Goal: Task Accomplishment & Management: Manage account settings

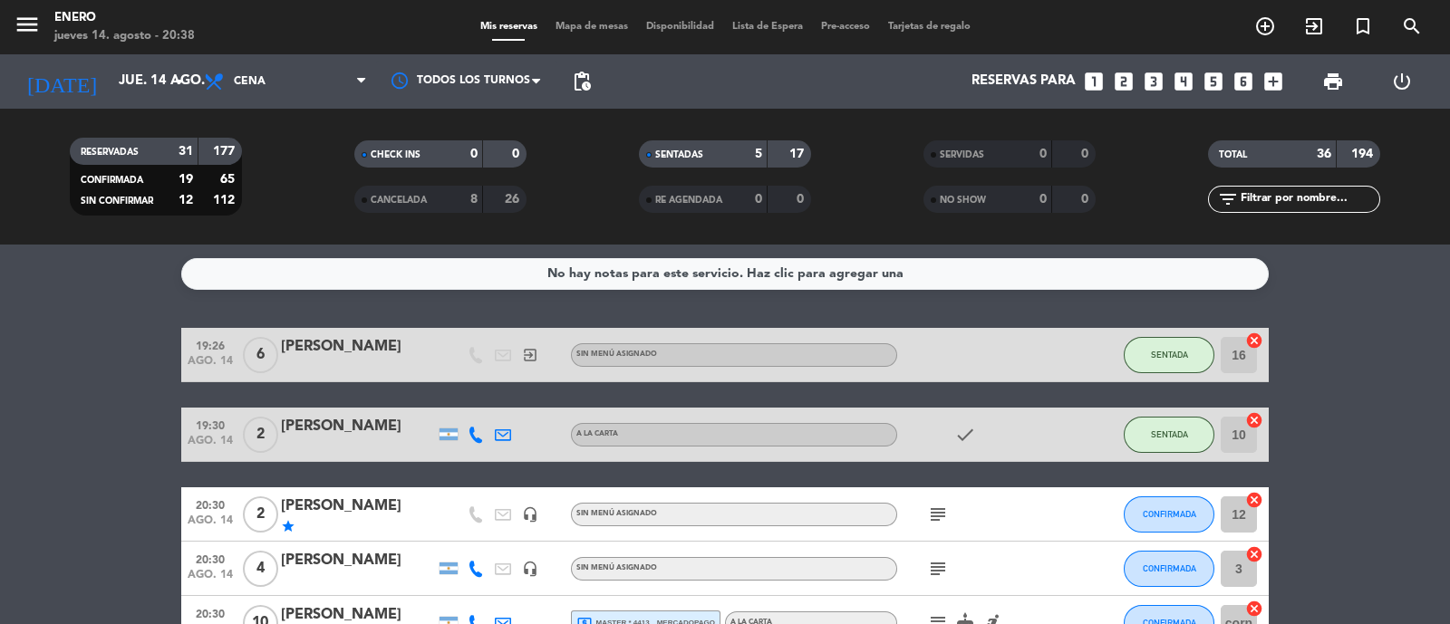
click at [599, 29] on span "Mapa de mesas" at bounding box center [591, 27] width 91 height 10
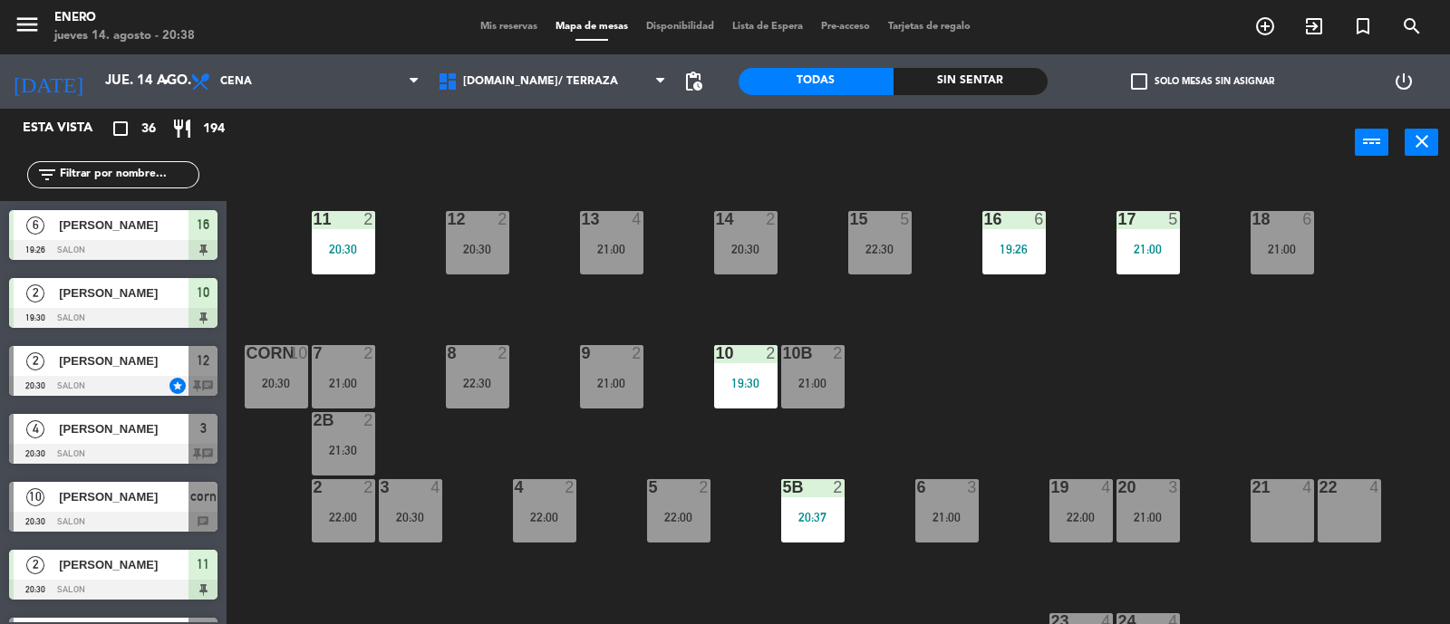
click at [500, 34] on div "Mis reservas Mapa de mesas Disponibilidad Lista de Espera Pre-acceso Tarjetas d…" at bounding box center [725, 27] width 508 height 16
click at [507, 24] on span "Mis reservas" at bounding box center [508, 27] width 75 height 10
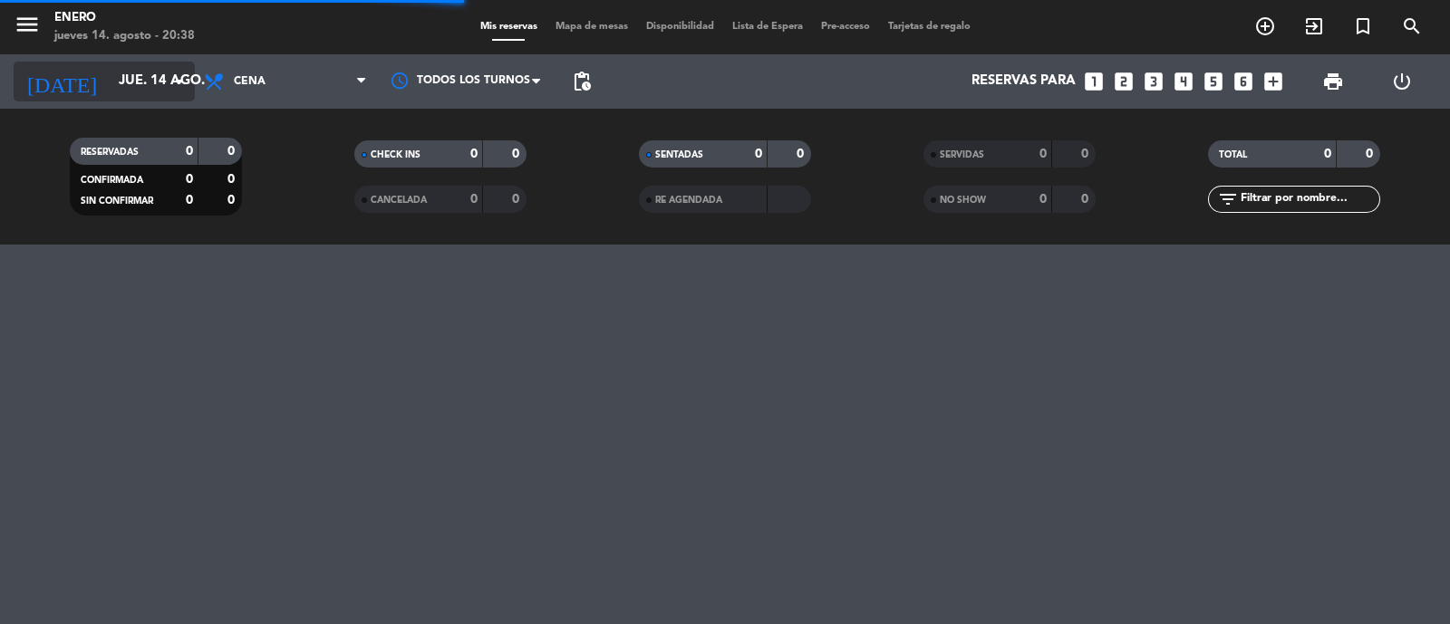
click at [110, 82] on input "jue. 14 ago." at bounding box center [197, 81] width 175 height 34
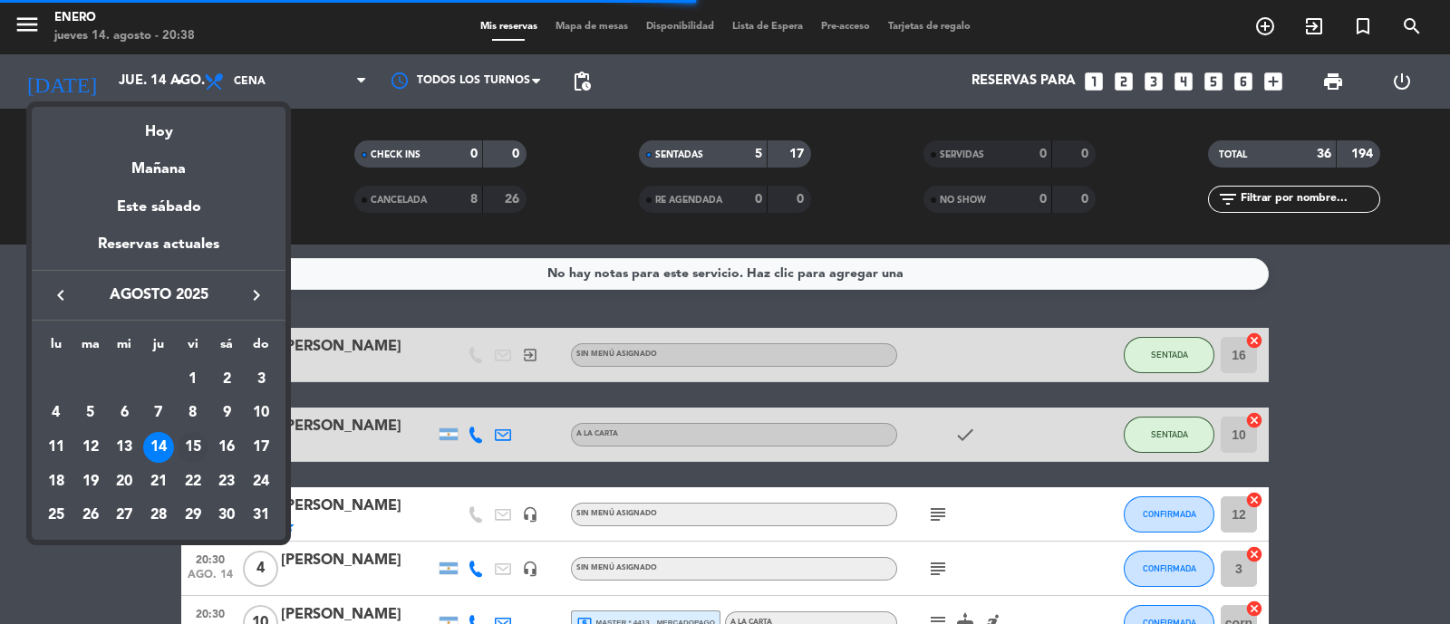
click at [188, 448] on div "15" at bounding box center [193, 447] width 31 height 31
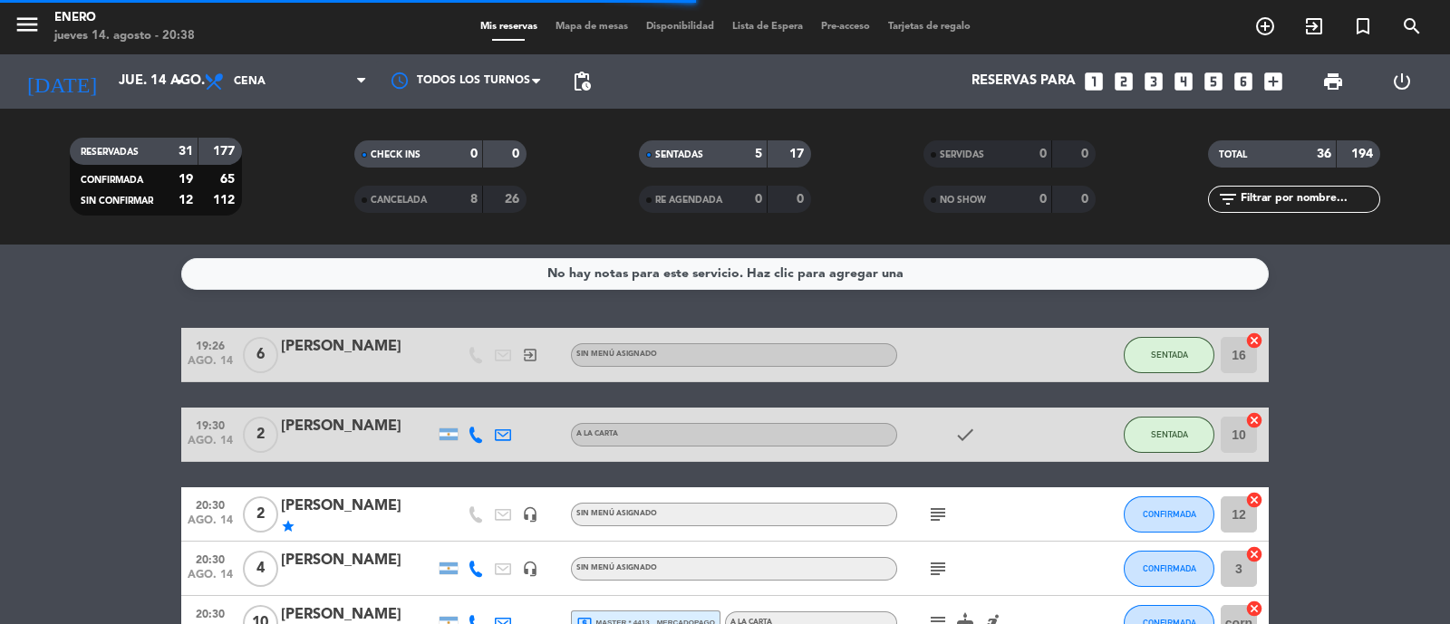
type input "vie. 15 ago."
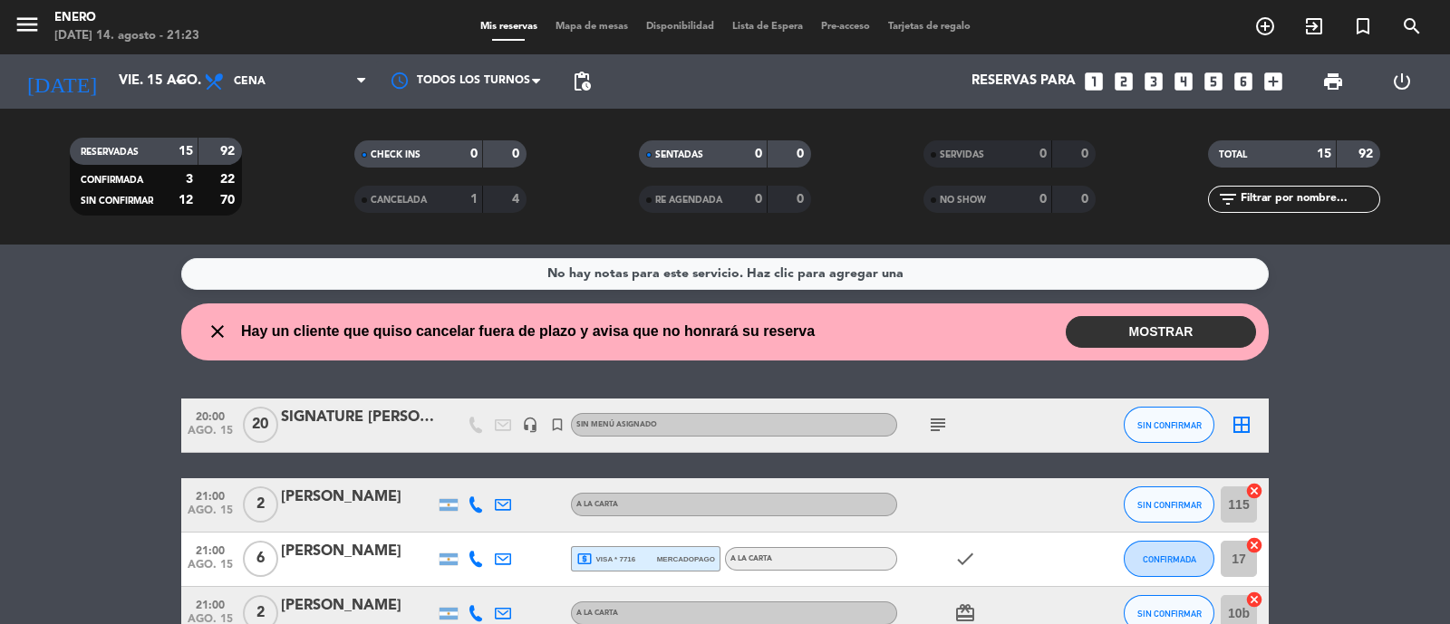
click at [1159, 338] on button "MOSTRAR" at bounding box center [1161, 332] width 190 height 32
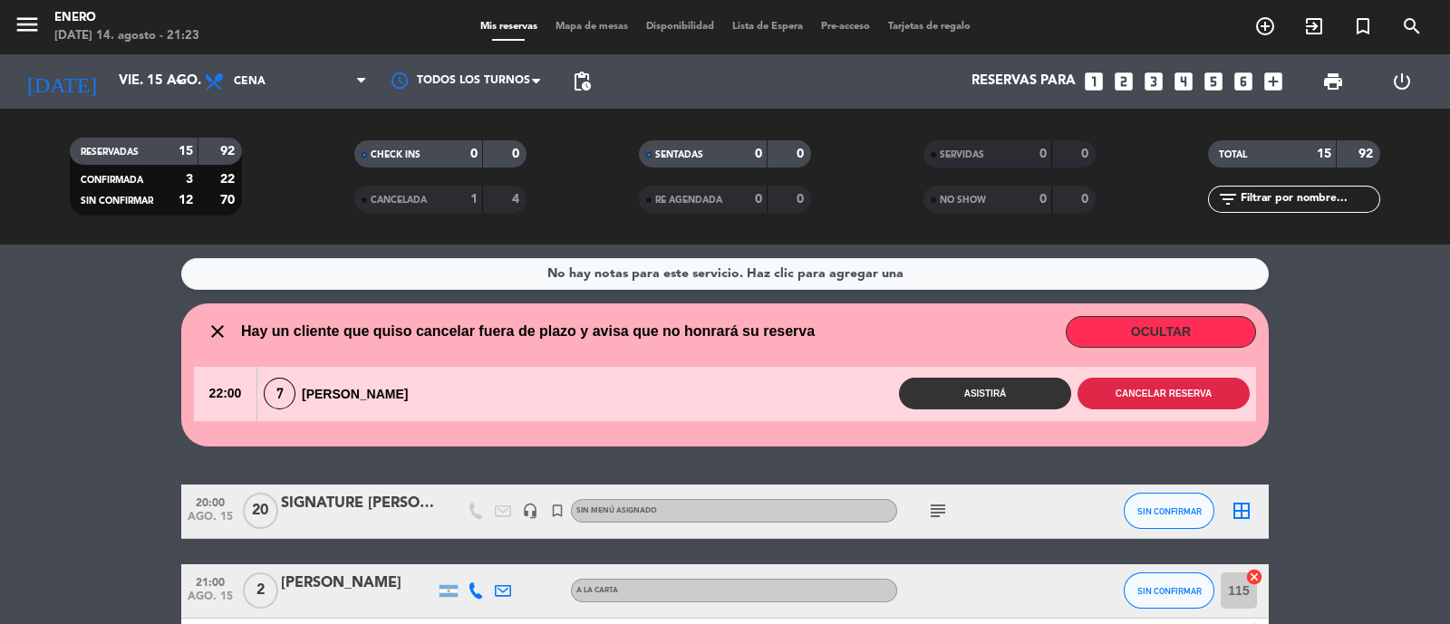
click at [1152, 384] on button "Cancelar reserva" at bounding box center [1163, 394] width 172 height 32
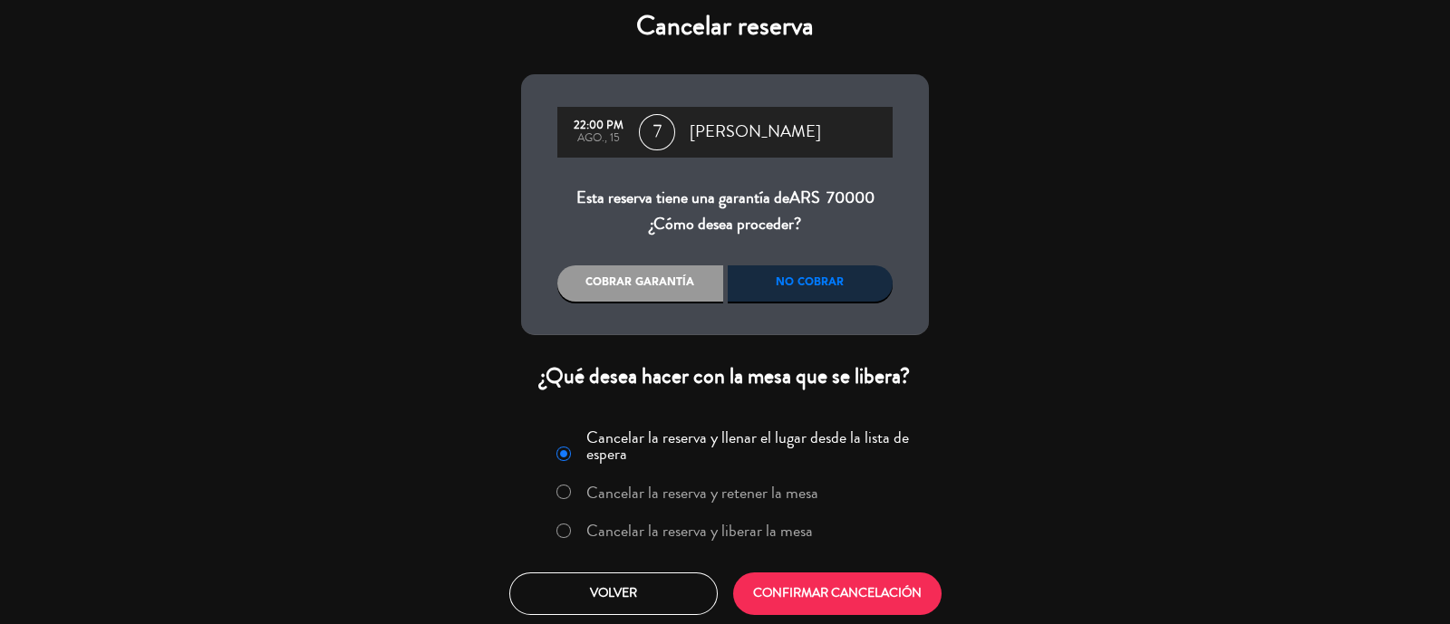
scroll to position [14, 0]
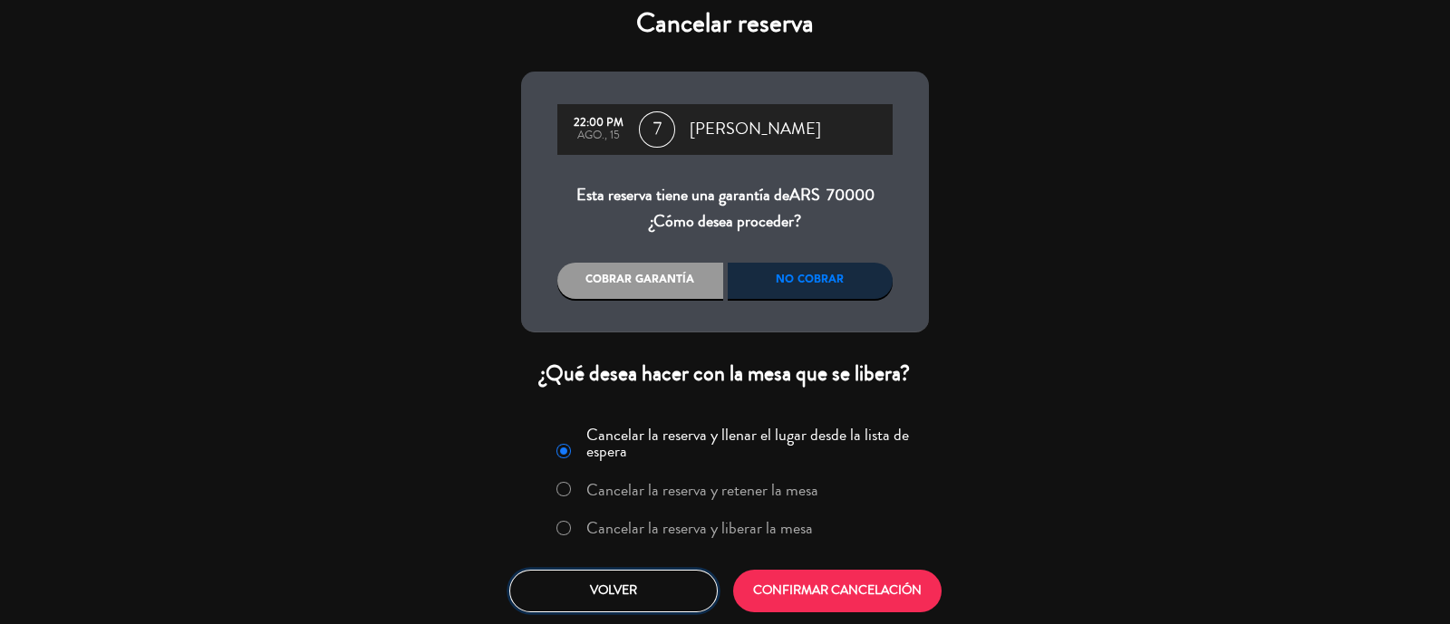
click at [661, 585] on button "Volver" at bounding box center [613, 591] width 208 height 43
